Goal: Transaction & Acquisition: Book appointment/travel/reservation

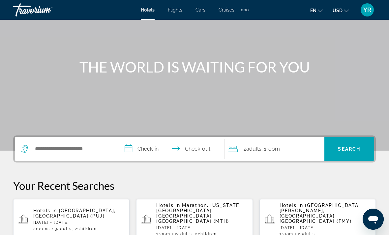
scroll to position [49, 0]
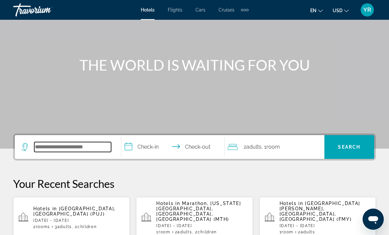
click at [71, 148] on input "Search widget" at bounding box center [72, 147] width 77 height 10
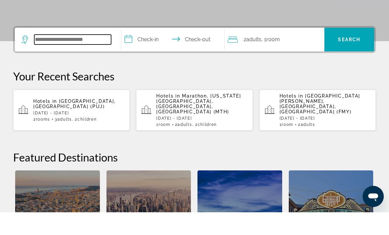
scroll to position [138, 0]
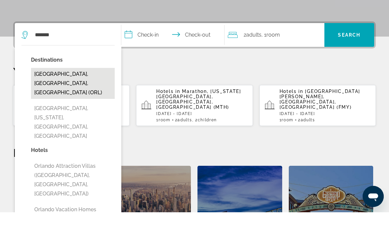
click at [96, 91] on button "Orlando, FL, United States (ORL)" at bounding box center [73, 106] width 84 height 31
type input "**********"
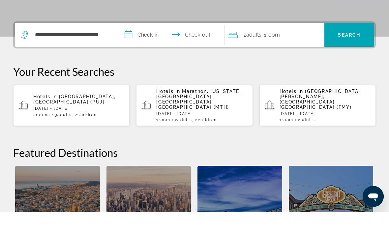
click at [136, 46] on input "**********" at bounding box center [174, 59] width 106 height 26
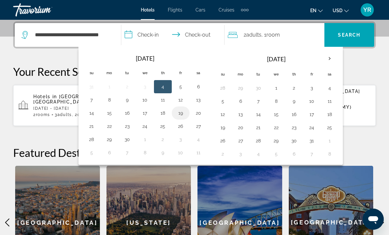
click at [182, 114] on button "19" at bounding box center [180, 112] width 11 height 9
click at [111, 130] on button "22" at bounding box center [109, 126] width 11 height 9
type input "**********"
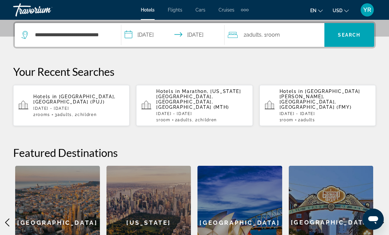
click at [291, 39] on div "2 Adult Adults , 1 Room rooms" at bounding box center [276, 34] width 97 height 9
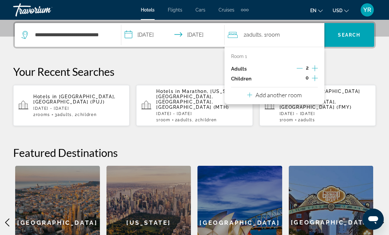
click at [294, 97] on button "Add another room" at bounding box center [274, 94] width 54 height 14
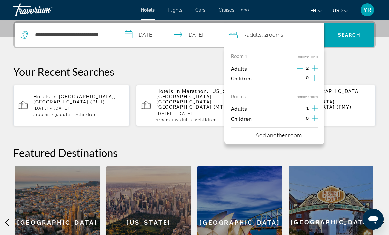
click at [300, 137] on button "Add another room" at bounding box center [274, 135] width 54 height 14
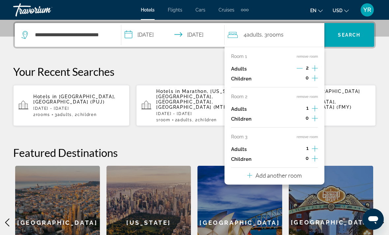
click at [306, 175] on div "Room 1 remove room Adults 2 Children 0 Room 2 remove room Adults 1 Children 0 R…" at bounding box center [274, 116] width 100 height 138
click at [293, 176] on button "Add another room" at bounding box center [274, 175] width 54 height 14
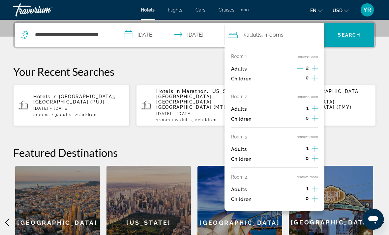
click at [309, 175] on button "remove room" at bounding box center [307, 177] width 21 height 4
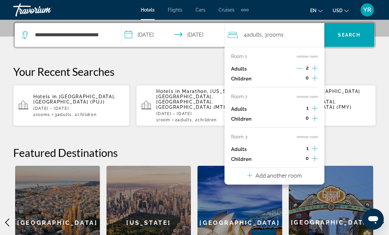
click at [313, 130] on div "Room 1 remove room Adults 2 Children 0 Room 2 remove room Adults 1 Children 0 R…" at bounding box center [274, 116] width 100 height 138
click at [309, 136] on button "remove room" at bounding box center [307, 137] width 21 height 4
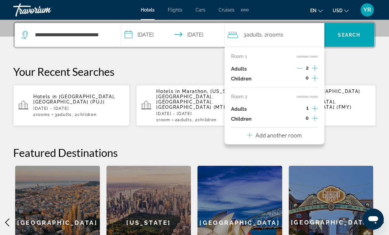
click at [308, 95] on button "remove room" at bounding box center [307, 97] width 21 height 4
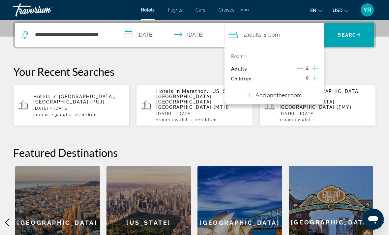
click at [310, 80] on div "0" at bounding box center [306, 79] width 21 height 10
click at [356, 43] on span "Search widget" at bounding box center [349, 35] width 50 height 16
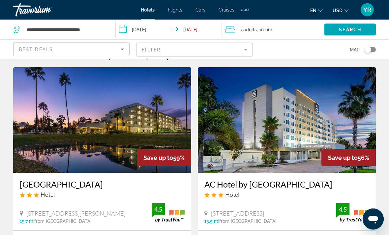
scroll to position [15, 0]
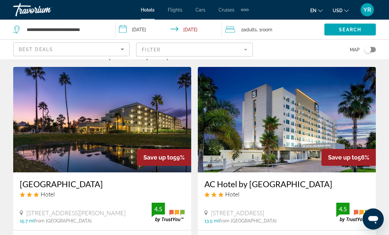
click at [243, 49] on mat-form-field "Filter" at bounding box center [194, 50] width 116 height 14
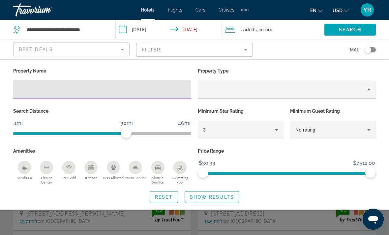
click at [22, 168] on icon "Breakfast" at bounding box center [24, 168] width 5 height 3
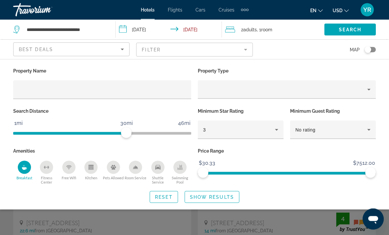
scroll to position [15, 0]
click at [135, 165] on icon "Room Service" at bounding box center [135, 167] width 5 height 5
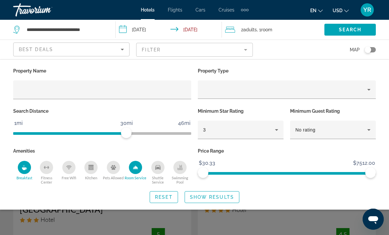
click at [137, 176] on span "Room Service" at bounding box center [136, 178] width 22 height 4
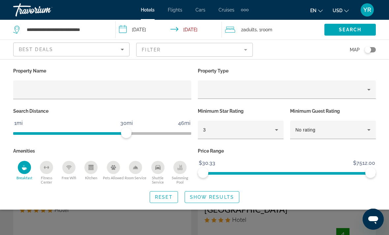
click at [18, 183] on button "Breakfast" at bounding box center [24, 172] width 22 height 24
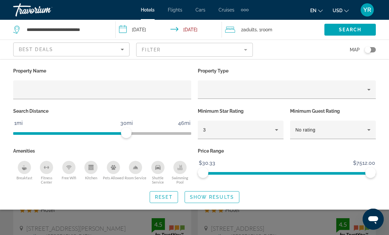
click at [160, 108] on p "Search Distance" at bounding box center [102, 110] width 178 height 9
click at [167, 109] on p "Search Distance" at bounding box center [102, 110] width 178 height 9
click at [128, 105] on div "Hotel Filters" at bounding box center [102, 102] width 178 height 7
click at [110, 108] on p "Search Distance" at bounding box center [102, 110] width 178 height 9
click at [40, 104] on div "Hotel Filters" at bounding box center [102, 102] width 178 height 7
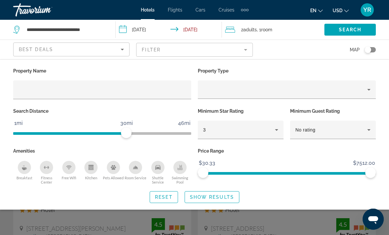
click at [53, 107] on p "Search Distance" at bounding box center [102, 110] width 178 height 9
click at [170, 105] on div "Hotel Filters" at bounding box center [102, 102] width 178 height 7
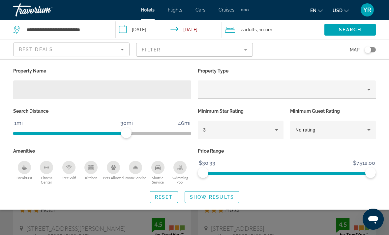
click at [174, 98] on div "Hotel Filters" at bounding box center [101, 89] width 167 height 19
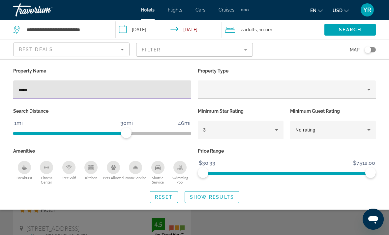
type input "******"
click at [225, 197] on span "Show Results" at bounding box center [212, 196] width 44 height 5
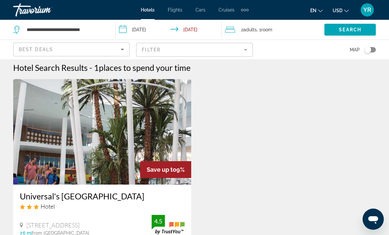
scroll to position [4, 0]
click at [160, 135] on img "Main content" at bounding box center [102, 131] width 178 height 105
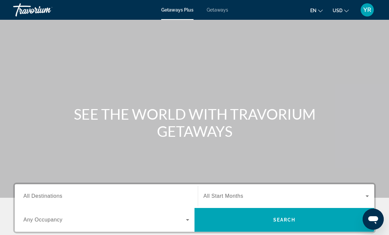
click at [219, 12] on span "Getaways" at bounding box center [217, 9] width 21 height 5
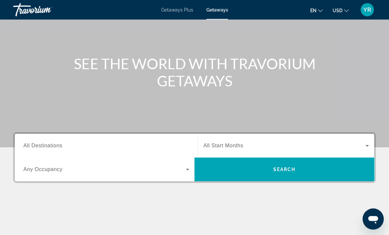
scroll to position [51, 0]
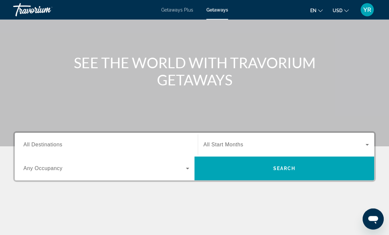
click at [59, 148] on span "All Destinations" at bounding box center [42, 145] width 39 height 6
click at [59, 148] on input "Destination All Destinations" at bounding box center [106, 145] width 166 height 8
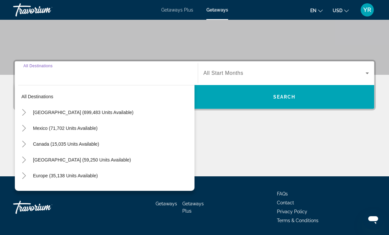
scroll to position [124, 0]
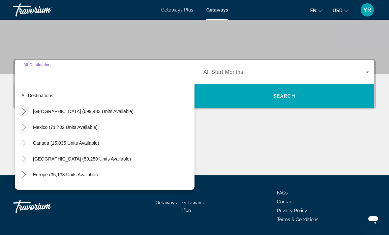
click at [24, 111] on icon "Toggle United States (699,483 units available)" at bounding box center [24, 111] width 7 height 7
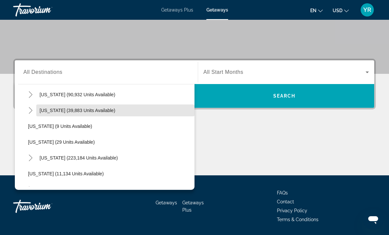
scroll to position [65, 0]
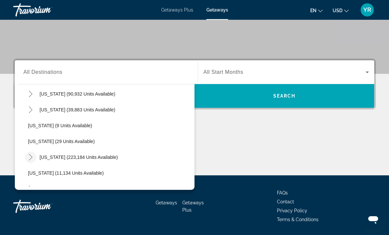
click at [30, 160] on mat-icon "Toggle Florida (223,184 units available)" at bounding box center [31, 158] width 12 height 12
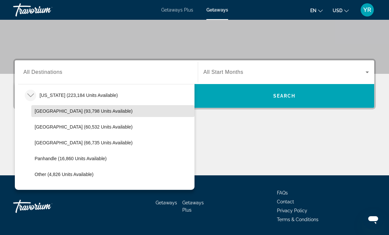
scroll to position [127, 0]
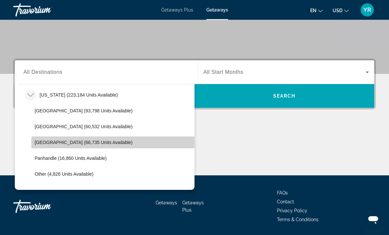
click at [83, 145] on span "Search widget" at bounding box center [112, 142] width 163 height 16
type input "**********"
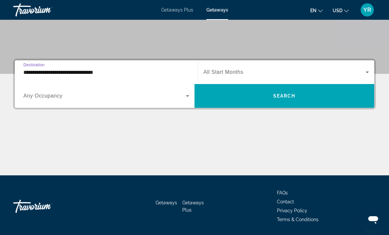
click at [189, 96] on icon "Search widget" at bounding box center [188, 96] width 8 height 8
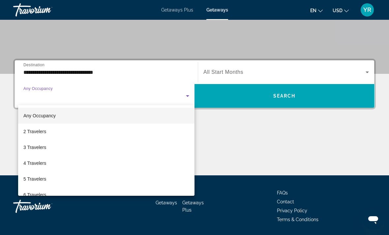
scroll to position [0, 0]
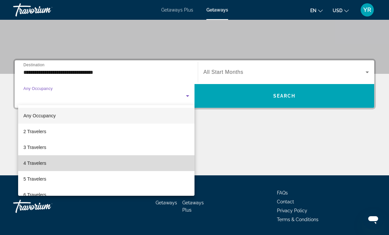
click at [54, 164] on mat-option "4 Travelers" at bounding box center [106, 163] width 176 height 16
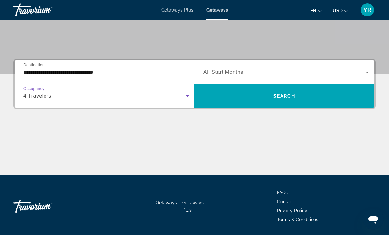
click at [368, 75] on icon "Search widget" at bounding box center [367, 72] width 8 height 8
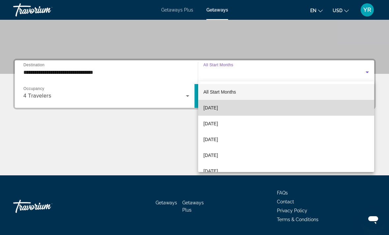
click at [243, 113] on mat-option "[DATE]" at bounding box center [286, 108] width 176 height 16
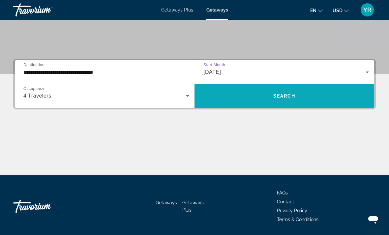
click at [320, 101] on span "Search widget" at bounding box center [284, 96] width 180 height 16
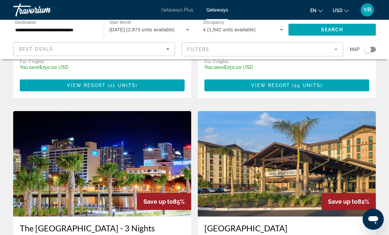
scroll to position [457, 0]
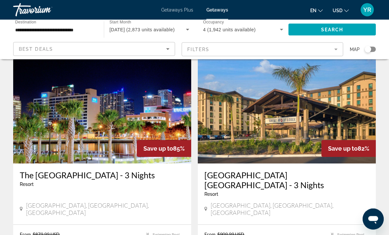
click at [331, 102] on img "Main content" at bounding box center [287, 110] width 178 height 105
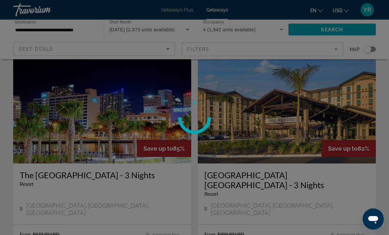
scroll to position [507, 0]
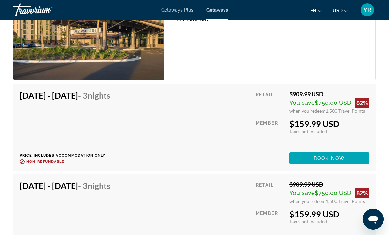
scroll to position [1181, 0]
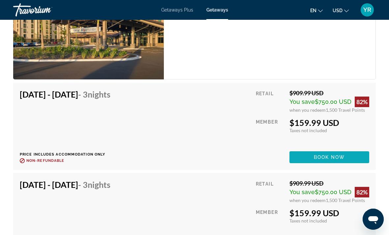
click at [334, 152] on span "Main content" at bounding box center [329, 157] width 80 height 16
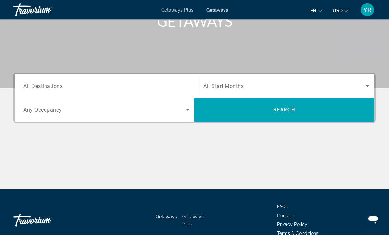
scroll to position [110, 0]
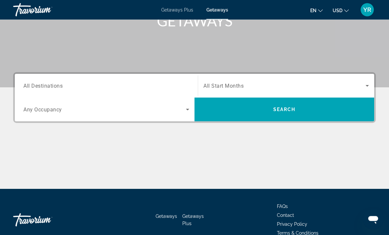
click at [43, 85] on span "All Destinations" at bounding box center [42, 86] width 39 height 6
click at [43, 85] on input "Destination All Destinations" at bounding box center [106, 86] width 166 height 8
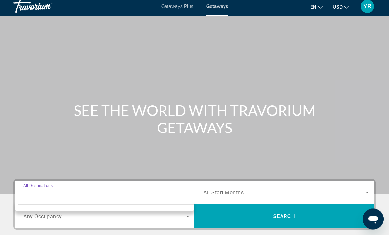
scroll to position [0, 0]
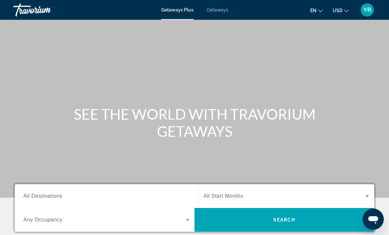
click at [218, 10] on span "Getaways" at bounding box center [217, 9] width 21 height 5
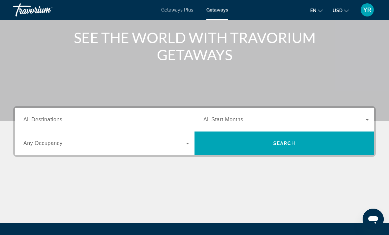
scroll to position [77, 0]
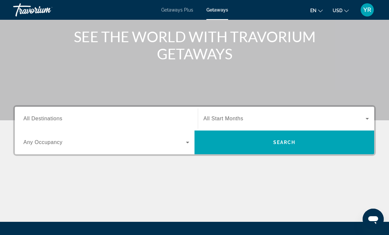
click at [42, 120] on span "All Destinations" at bounding box center [42, 119] width 39 height 6
click at [42, 120] on input "Destination All Destinations" at bounding box center [106, 119] width 166 height 8
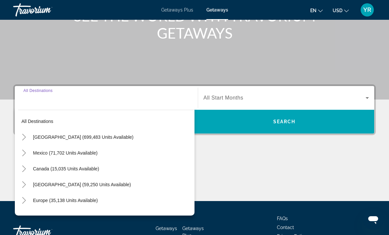
scroll to position [124, 0]
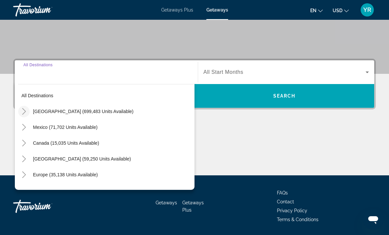
click at [24, 110] on icon "Toggle United States (699,483 units available)" at bounding box center [24, 111] width 4 height 7
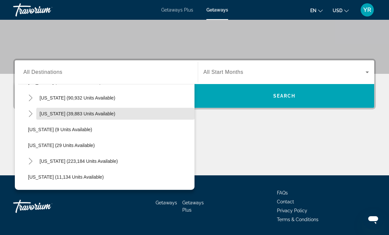
scroll to position [63, 0]
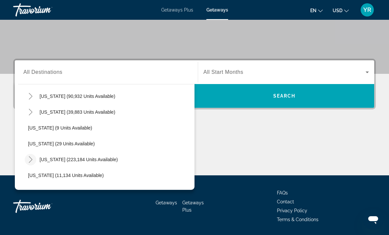
click at [31, 160] on icon "Toggle Florida (223,184 units available)" at bounding box center [31, 159] width 4 height 7
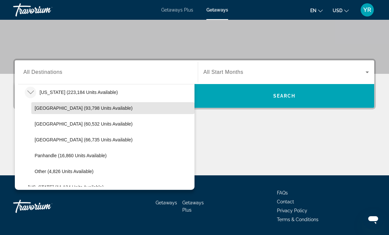
scroll to position [132, 0]
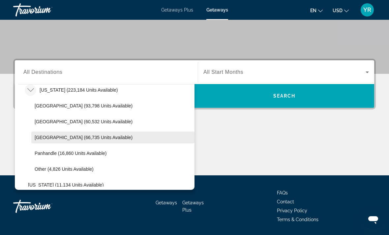
click at [41, 138] on span "[GEOGRAPHIC_DATA] (66,735 units available)" at bounding box center [84, 137] width 98 height 5
type input "**********"
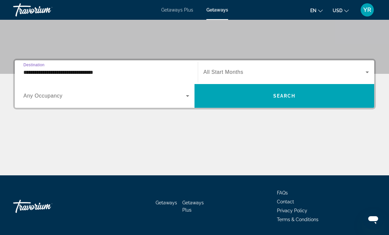
click at [188, 100] on icon "Search widget" at bounding box center [188, 96] width 8 height 8
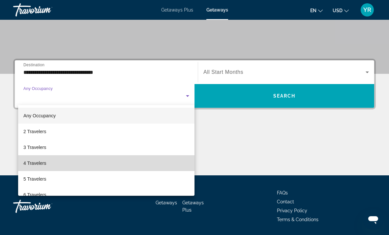
click at [27, 162] on span "4 Travelers" at bounding box center [34, 163] width 23 height 8
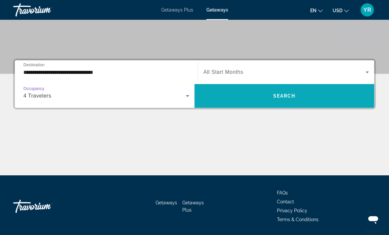
click at [330, 101] on span "Search widget" at bounding box center [284, 96] width 180 height 16
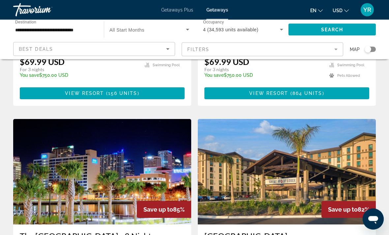
scroll to position [690, 0]
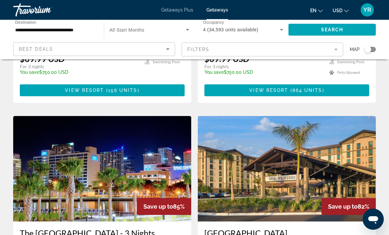
click at [339, 148] on img "Main content" at bounding box center [287, 168] width 178 height 105
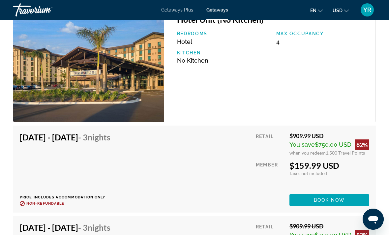
scroll to position [1141, 0]
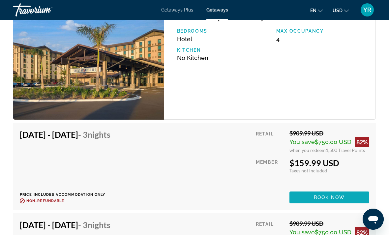
click at [336, 198] on span "Book now" at bounding box center [329, 197] width 31 height 5
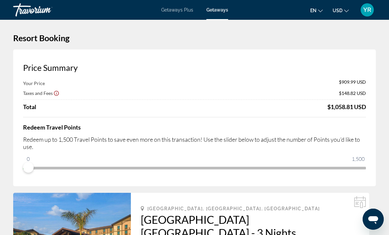
click at [228, 1] on mat-toolbar "Getaways Plus Getaways en English Español Français Italiano Português русский U…" at bounding box center [194, 10] width 389 height 20
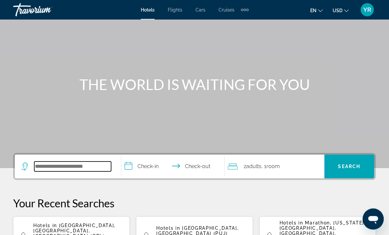
click at [89, 163] on input "Search widget" at bounding box center [72, 167] width 77 height 10
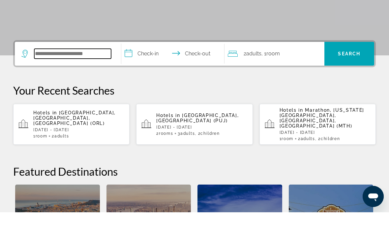
scroll to position [138, 0]
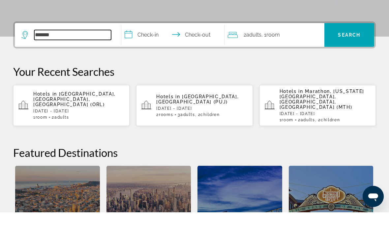
type input "**********"
click at [128, 46] on input "**********" at bounding box center [174, 59] width 106 height 26
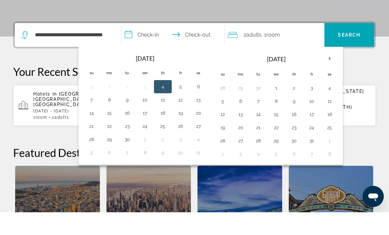
scroll to position [161, 0]
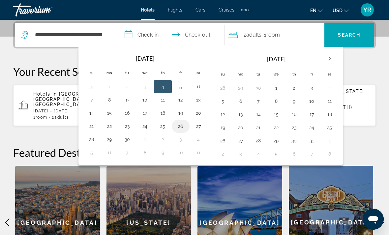
click at [180, 124] on button "26" at bounding box center [180, 126] width 11 height 9
click at [114, 139] on button "29" at bounding box center [109, 139] width 11 height 9
type input "**********"
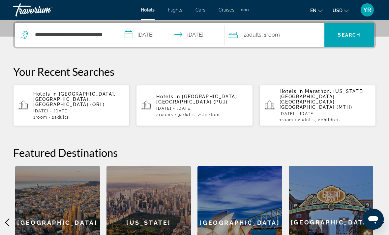
click at [283, 39] on div "2 Adult Adults , 1 Room rooms" at bounding box center [276, 34] width 97 height 9
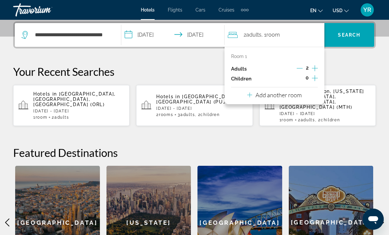
click at [313, 82] on button "Increment children" at bounding box center [315, 79] width 6 height 10
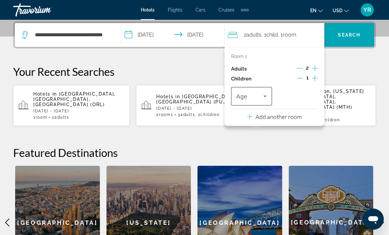
click at [260, 96] on span "Travelers: 2 adults, 1 child" at bounding box center [249, 96] width 27 height 8
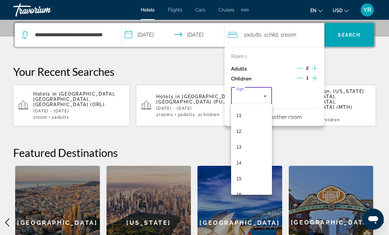
scroll to position [174, 0]
click at [246, 149] on mat-option "13" at bounding box center [251, 146] width 41 height 16
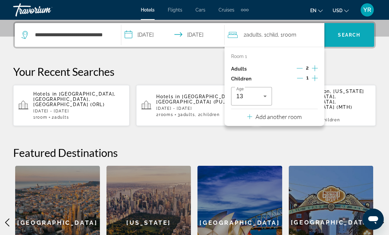
click at [350, 37] on span "Search" at bounding box center [349, 34] width 22 height 5
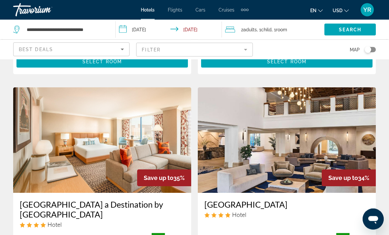
scroll to position [722, 0]
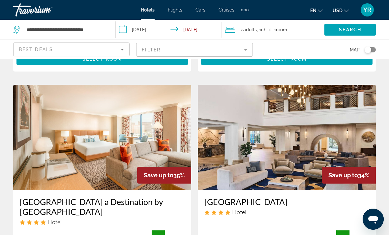
click at [58, 143] on img "Main content" at bounding box center [102, 137] width 178 height 105
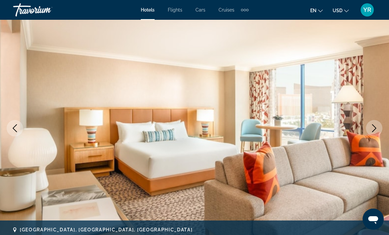
scroll to position [49, 0]
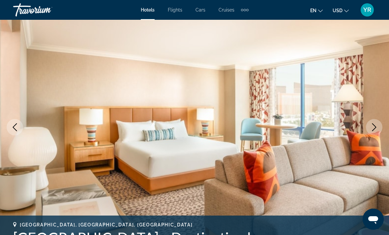
click at [380, 127] on button "Next image" at bounding box center [374, 127] width 16 height 16
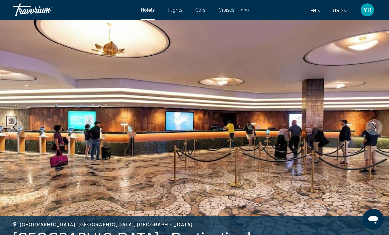
click at [377, 126] on icon "Next image" at bounding box center [374, 127] width 8 height 8
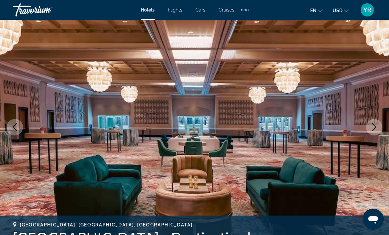
click at [378, 127] on button "Next image" at bounding box center [374, 127] width 16 height 16
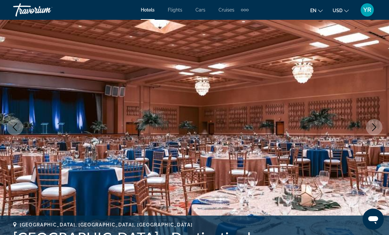
click at [379, 128] on button "Next image" at bounding box center [374, 127] width 16 height 16
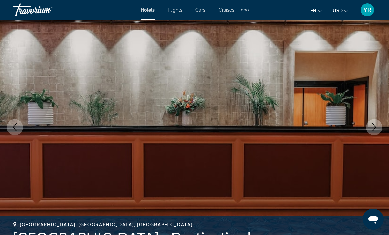
click at [377, 127] on icon "Next image" at bounding box center [374, 127] width 8 height 8
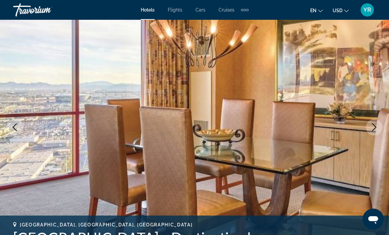
click at [376, 128] on icon "Next image" at bounding box center [374, 127] width 8 height 8
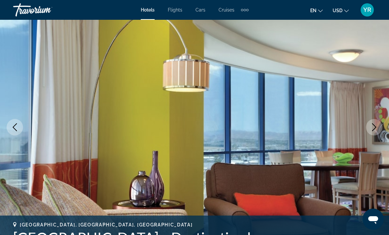
click at [381, 114] on img "Main content" at bounding box center [194, 127] width 389 height 313
click at [375, 119] on button "Next image" at bounding box center [374, 127] width 16 height 16
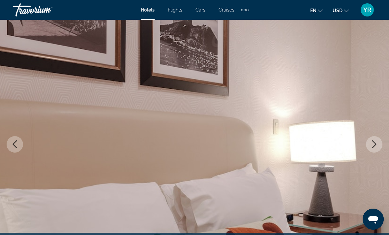
scroll to position [0, 0]
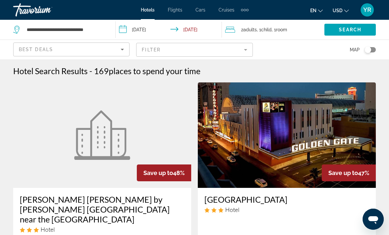
click at [124, 36] on input "**********" at bounding box center [170, 31] width 108 height 22
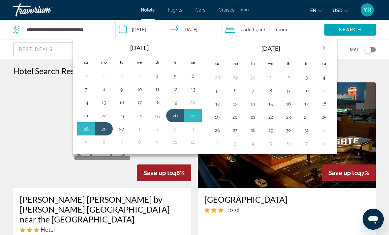
click at [351, 56] on div "Map" at bounding box center [317, 49] width 116 height 19
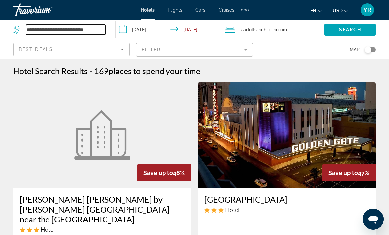
click at [94, 25] on input "**********" at bounding box center [65, 30] width 79 height 10
click at [109, 27] on div "**********" at bounding box center [61, 30] width 96 height 20
click at [101, 32] on input "**********" at bounding box center [65, 30] width 79 height 10
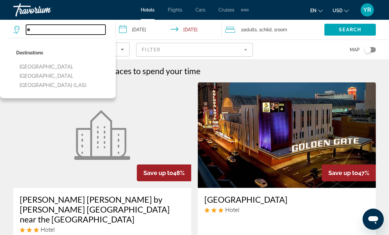
type input "*"
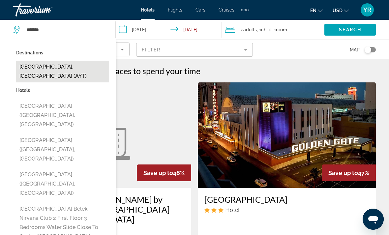
click at [37, 65] on button "Antalya, Turkey (AYT)" at bounding box center [62, 72] width 93 height 22
type input "**********"
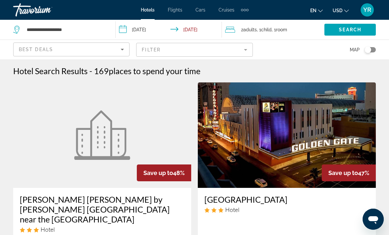
click at [125, 28] on input "**********" at bounding box center [170, 31] width 108 height 22
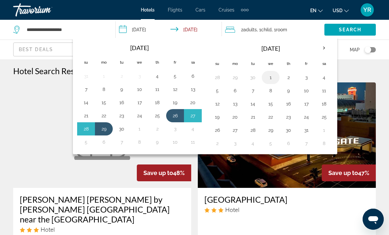
click at [270, 78] on button "1" at bounding box center [270, 77] width 11 height 9
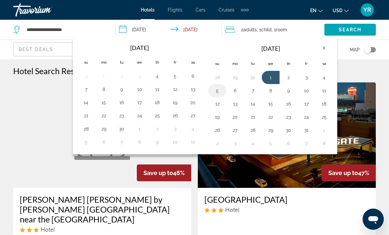
click at [217, 90] on button "5" at bounding box center [217, 90] width 11 height 9
type input "**********"
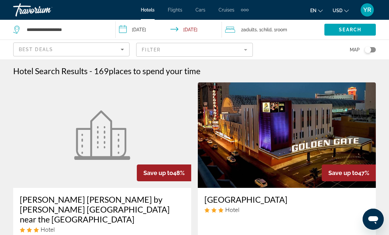
click at [301, 28] on div "2 Adult Adults , 1 Child Children , 1 Room rooms" at bounding box center [274, 29] width 99 height 9
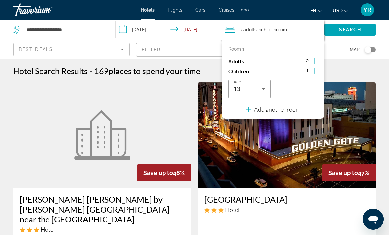
click at [300, 72] on icon "Decrement children" at bounding box center [300, 71] width 6 height 6
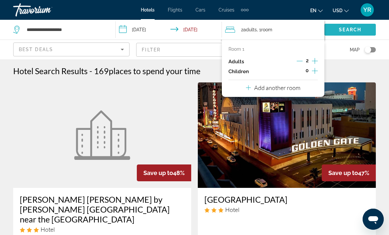
click at [355, 29] on span "Search" at bounding box center [350, 29] width 22 height 5
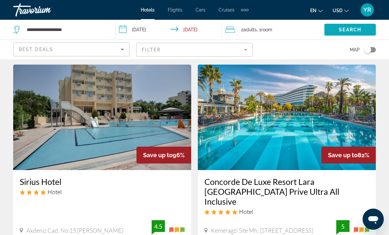
scroll to position [21, 0]
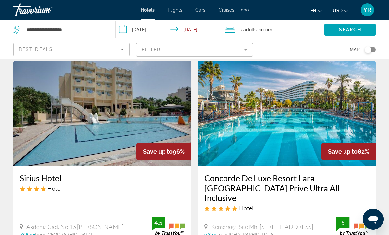
click at [353, 114] on img "Main content" at bounding box center [287, 113] width 178 height 105
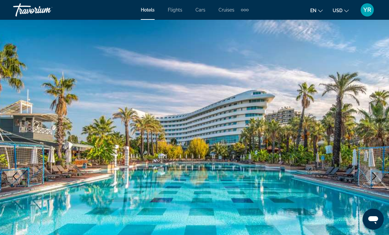
click at [378, 174] on button "Next image" at bounding box center [374, 176] width 16 height 16
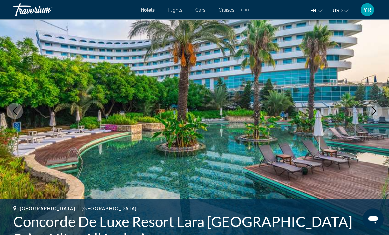
scroll to position [66, 0]
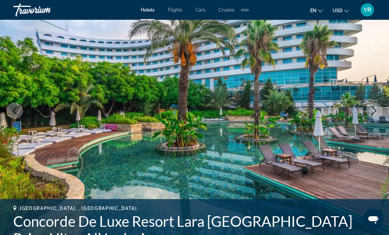
click at [17, 110] on icon "Previous image" at bounding box center [15, 111] width 8 height 8
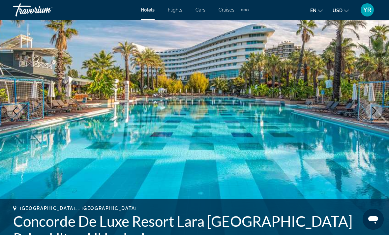
click at [368, 108] on button "Next image" at bounding box center [374, 110] width 16 height 16
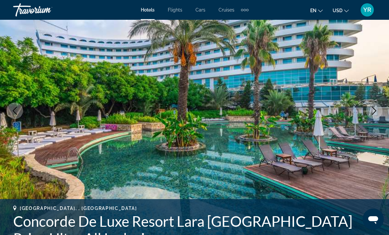
click at [373, 102] on button "Next image" at bounding box center [374, 110] width 16 height 16
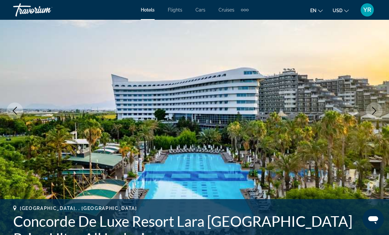
click at [374, 107] on icon "Next image" at bounding box center [374, 111] width 8 height 8
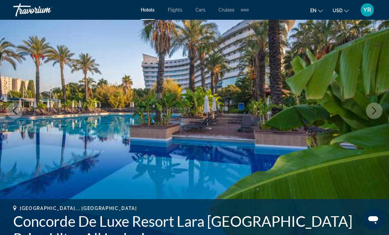
click at [375, 113] on icon "Next image" at bounding box center [374, 111] width 8 height 8
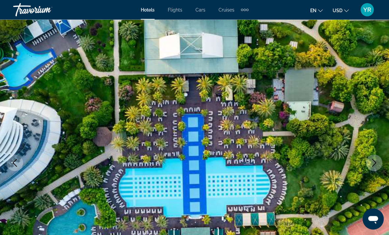
scroll to position [0, 0]
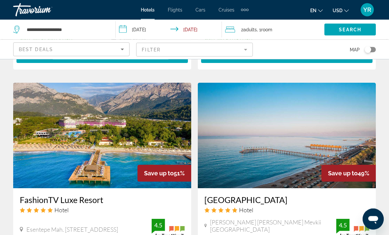
scroll to position [490, 0]
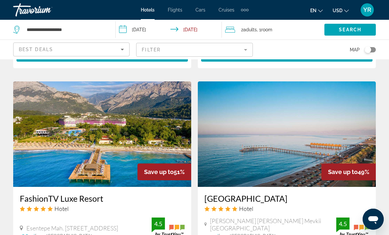
click at [51, 121] on img "Main content" at bounding box center [102, 133] width 178 height 105
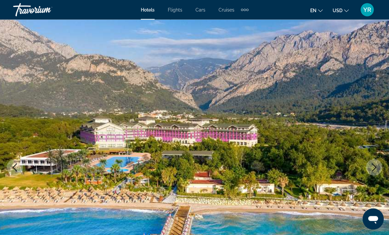
scroll to position [10, 0]
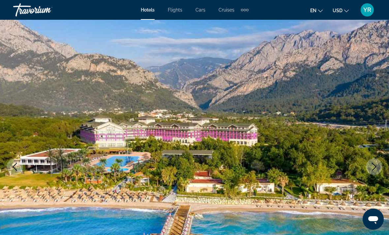
click at [377, 161] on button "Next image" at bounding box center [374, 167] width 16 height 16
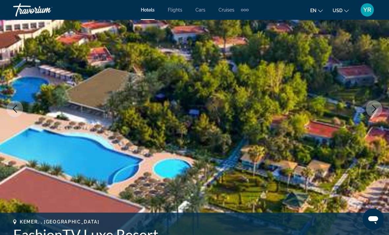
scroll to position [68, 0]
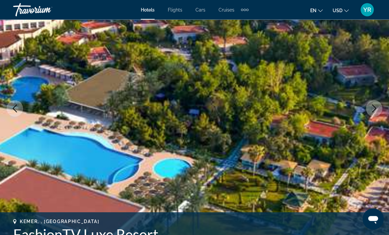
click at [375, 108] on icon "Next image" at bounding box center [374, 109] width 8 height 8
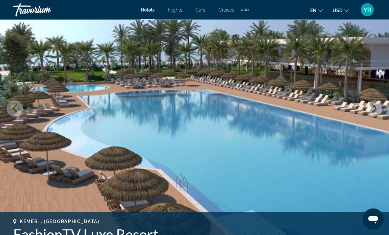
click at [377, 107] on icon "Next image" at bounding box center [374, 109] width 8 height 8
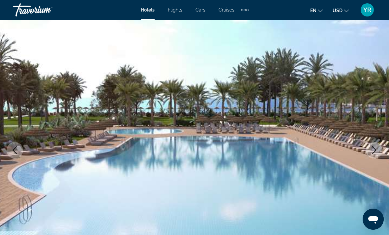
scroll to position [0, 0]
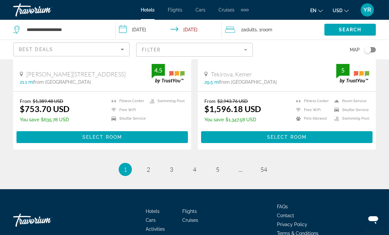
scroll to position [1361, 0]
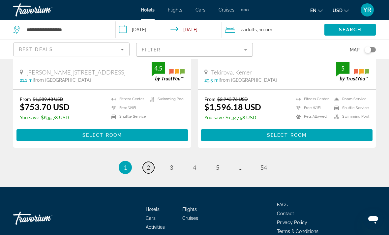
click at [147, 164] on span "2" at bounding box center [148, 167] width 3 height 7
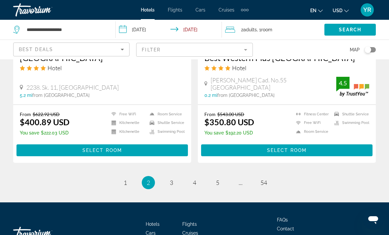
scroll to position [1345, 0]
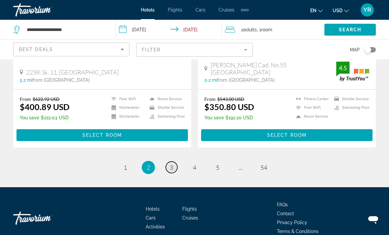
click at [170, 164] on span "3" at bounding box center [171, 167] width 3 height 7
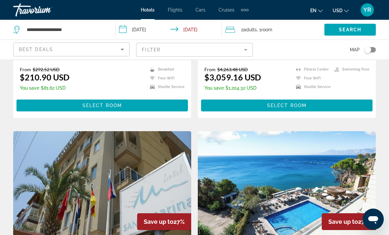
scroll to position [1139, 0]
